Goal: Communication & Community: Share content

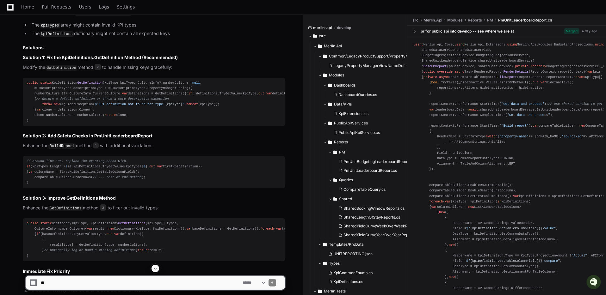
scroll to position [1001, 0]
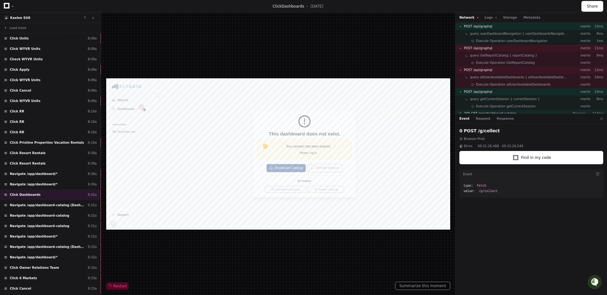
scroll to position [40, 0]
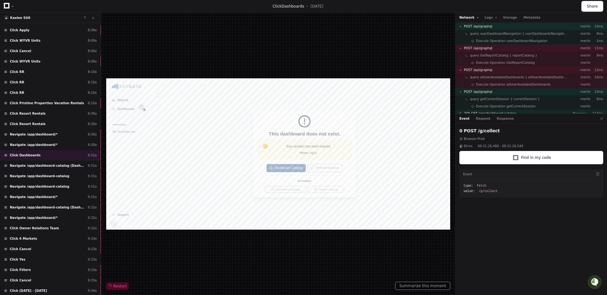
click at [171, 28] on div "Restart" at bounding box center [278, 154] width 344 height 273
click at [73, 142] on div "Navigate /app/dashboard/* 9:30a" at bounding box center [50, 145] width 101 height 10
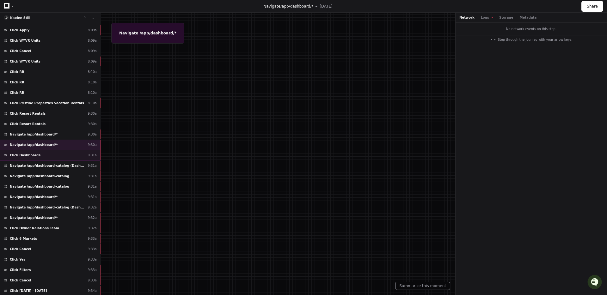
click at [73, 153] on div "Click Dashboards 9:31a" at bounding box center [50, 155] width 101 height 10
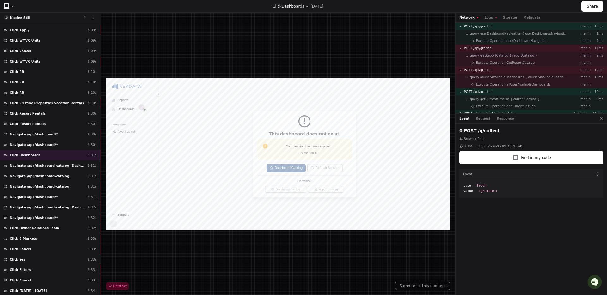
click at [11, 4] on div at bounding box center [13, 6] width 4 height 4
click at [9, 5] on icon at bounding box center [7, 6] width 6 height 6
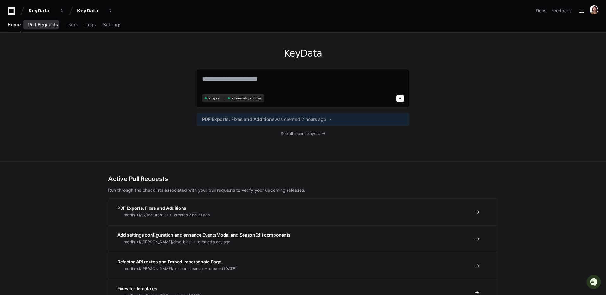
click at [38, 26] on span "Pull Requests" at bounding box center [42, 25] width 29 height 4
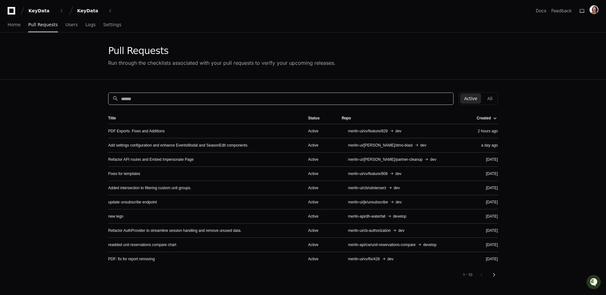
click at [321, 99] on input at bounding box center [285, 99] width 328 height 6
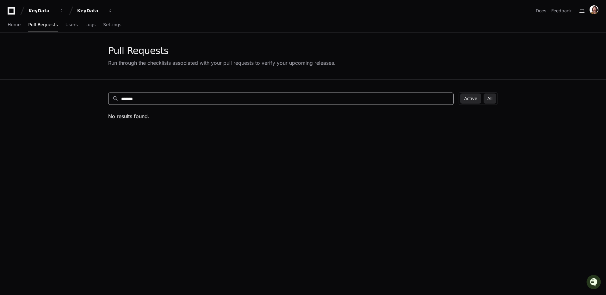
type input "*******"
click at [489, 97] on button "All" at bounding box center [489, 99] width 13 height 10
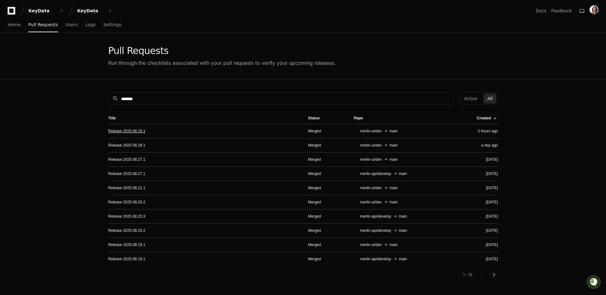
click at [141, 131] on link "Release 2025.08.29.1" at bounding box center [126, 131] width 37 height 5
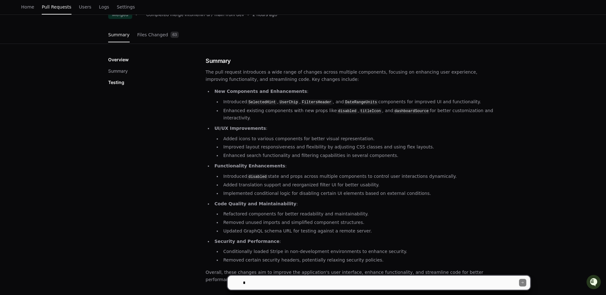
scroll to position [93, 0]
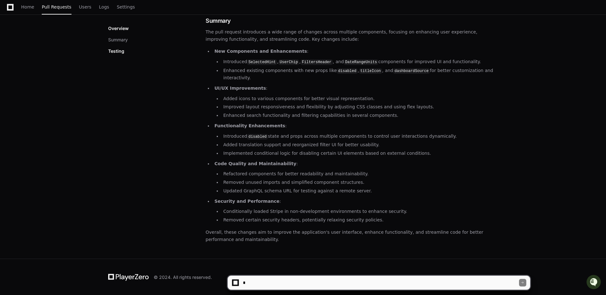
click at [362, 283] on textarea at bounding box center [380, 283] width 277 height 14
paste textarea "**********"
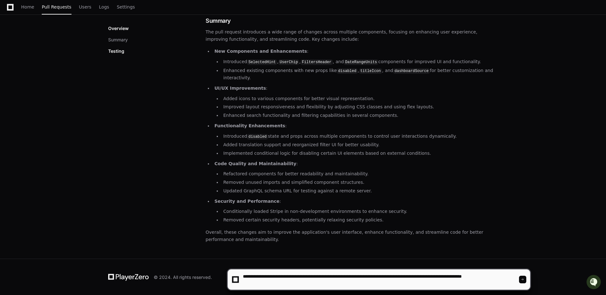
type textarea "**********"
click at [524, 280] on span at bounding box center [522, 279] width 3 height 3
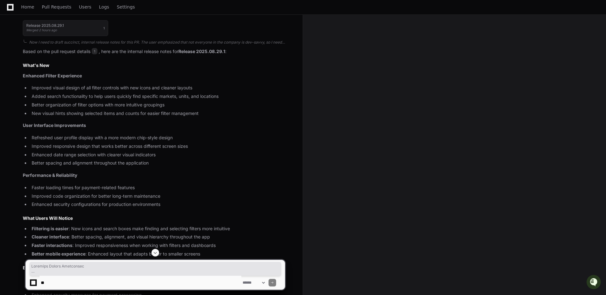
scroll to position [285, 0]
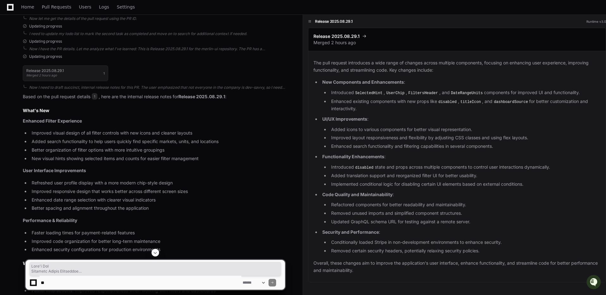
drag, startPoint x: 100, startPoint y: 234, endPoint x: 25, endPoint y: 109, distance: 146.3
click at [24, 110] on article "Based on the pull request details 1 , here are the internal release notes for R…" at bounding box center [154, 228] width 262 height 270
copy article "What's New Enhanced Filter Experience Improved visual design of all filter cont…"
drag, startPoint x: 267, startPoint y: 95, endPoint x: 243, endPoint y: 80, distance: 28.7
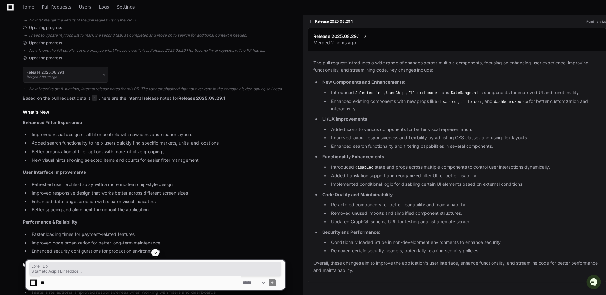
click at [267, 95] on p "Based on the pull request details 1 , here are the internal release notes for R…" at bounding box center [154, 98] width 262 height 7
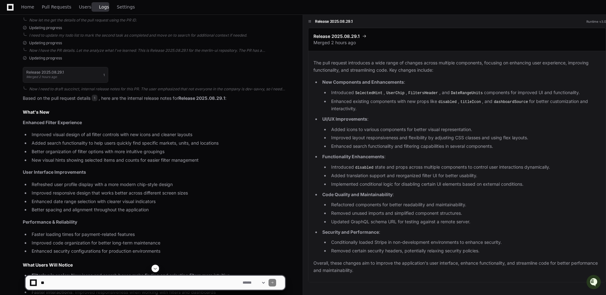
click at [104, 8] on span "Logs" at bounding box center [104, 7] width 10 height 4
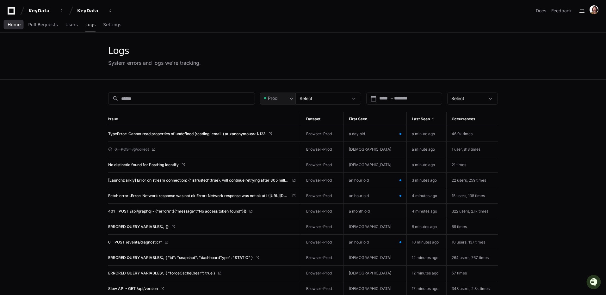
click at [19, 25] on span "Home" at bounding box center [14, 25] width 13 height 4
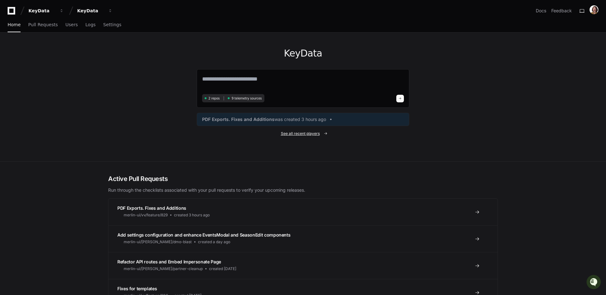
click at [307, 136] on span "See all recent players" at bounding box center [300, 133] width 39 height 5
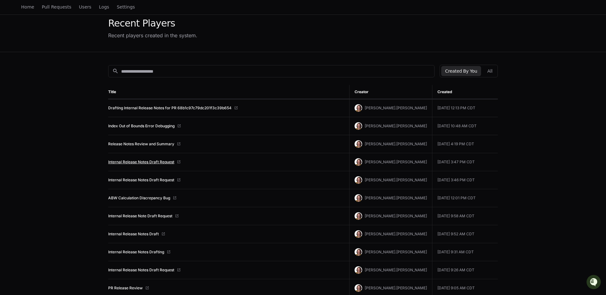
scroll to position [28, 0]
click at [162, 159] on link "Internal Release Notes Draft Request" at bounding box center [141, 161] width 66 height 5
click at [148, 182] on link "Internal Release Notes Draft Request" at bounding box center [141, 179] width 66 height 5
click at [168, 216] on link "Internal Release Note Draft Request" at bounding box center [140, 215] width 64 height 5
click at [151, 234] on link "Internal Release Notes Draft" at bounding box center [133, 233] width 51 height 5
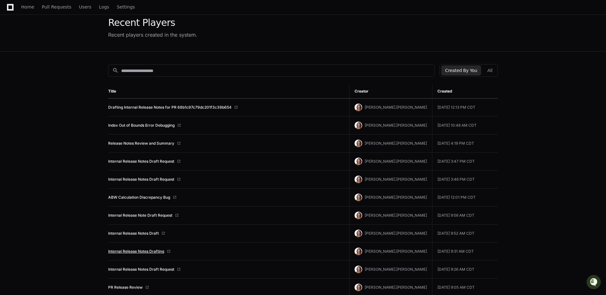
click at [156, 253] on link "Internal Release Notes Drafting" at bounding box center [136, 251] width 56 height 5
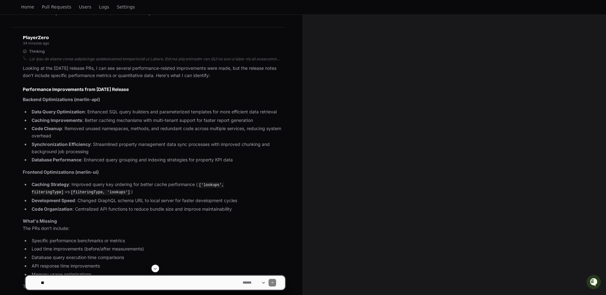
scroll to position [483, 0]
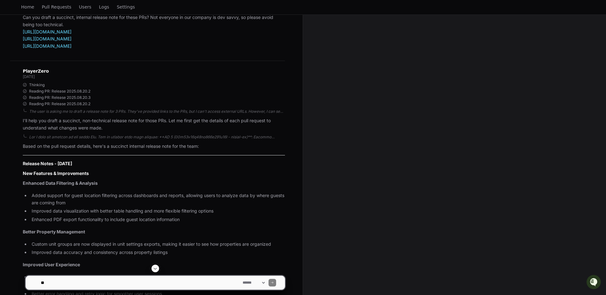
scroll to position [85, 0]
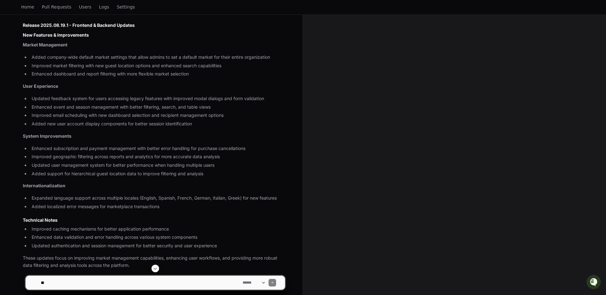
scroll to position [218, 0]
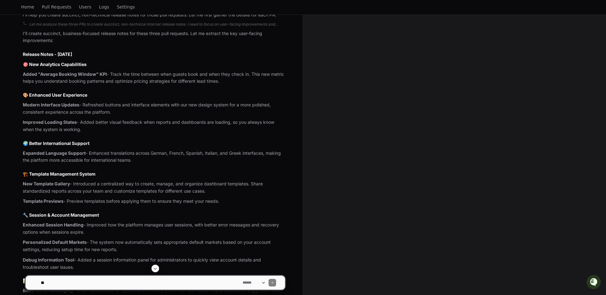
scroll to position [194, 0]
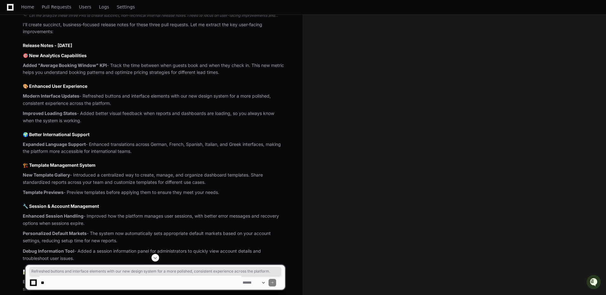
drag, startPoint x: 113, startPoint y: 104, endPoint x: 85, endPoint y: 95, distance: 29.1
click at [85, 95] on p "Modern Interface Updates - Refreshed buttons and interface elements with our ne…" at bounding box center [154, 100] width 262 height 15
click at [219, 278] on textarea at bounding box center [141, 283] width 202 height 14
paste textarea "**********"
type textarea "**********"
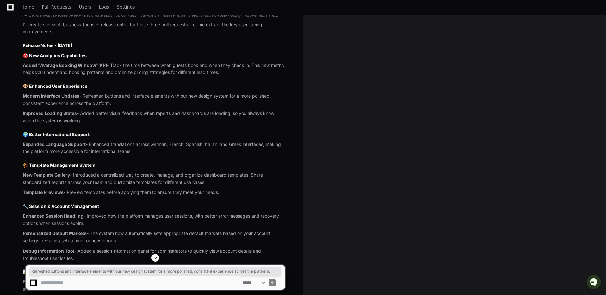
paste textarea "**********"
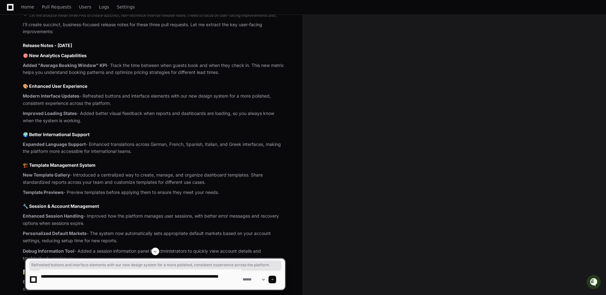
type textarea "**********"
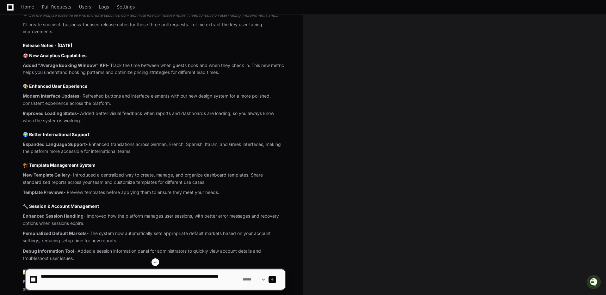
click at [274, 280] on span at bounding box center [272, 279] width 3 height 3
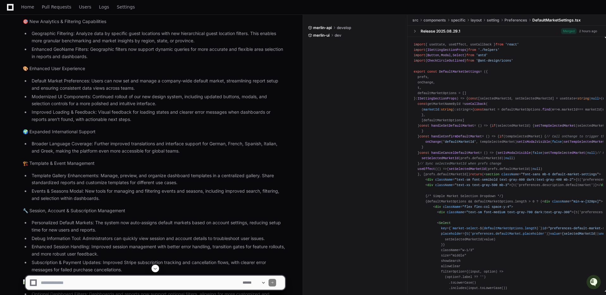
scroll to position [1386, 0]
